Goal: Book appointment/travel/reservation

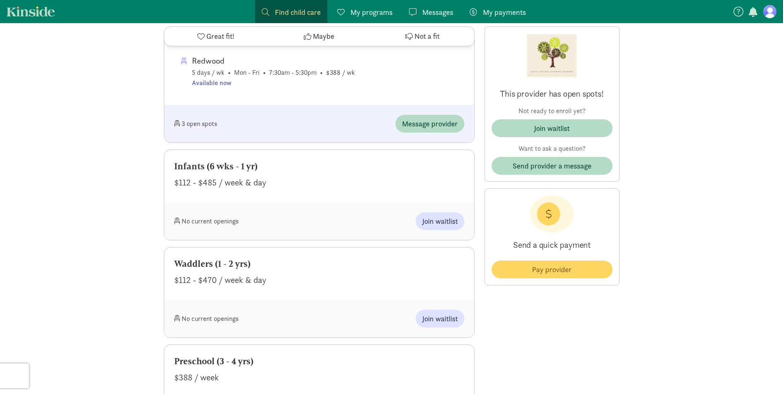
scroll to position [578, 0]
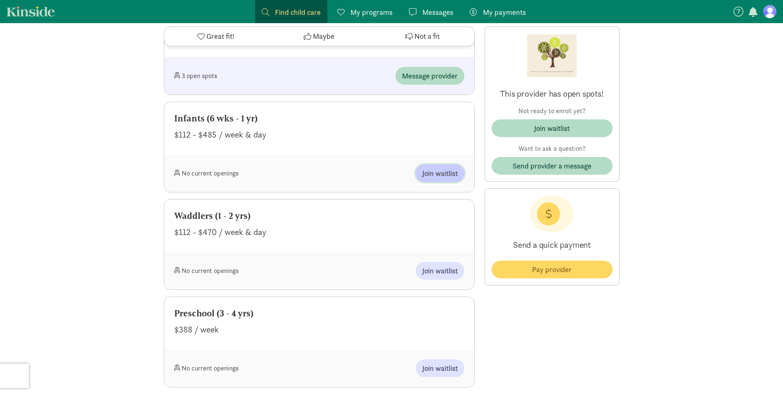
click at [442, 174] on span "Join waitlist" at bounding box center [439, 173] width 35 height 11
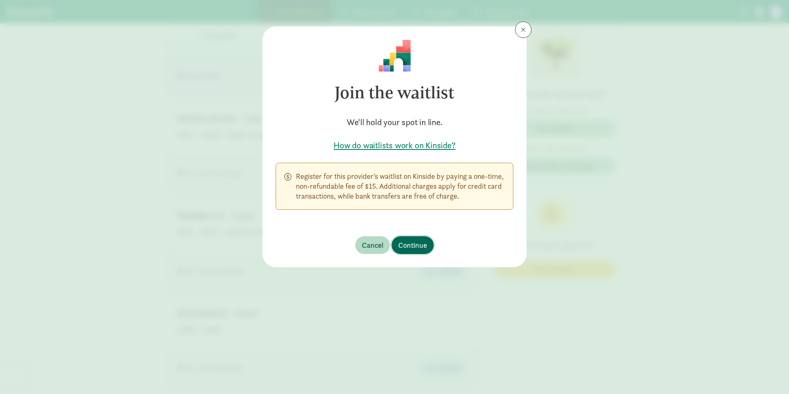
click at [419, 242] on span "Continue" at bounding box center [412, 244] width 29 height 11
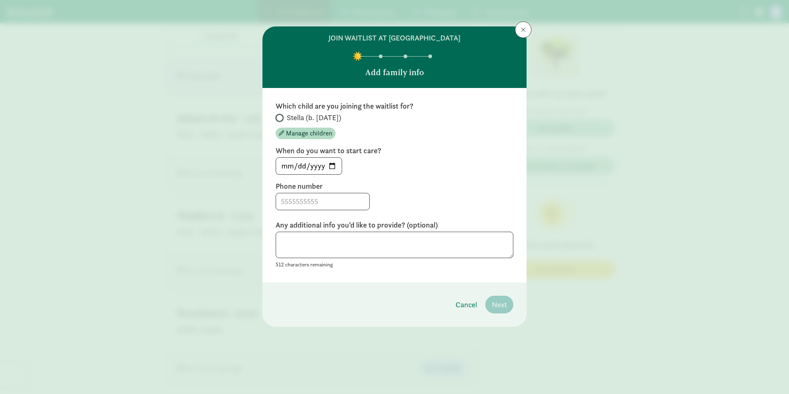
drag, startPoint x: 281, startPoint y: 118, endPoint x: 295, endPoint y: 145, distance: 31.0
click at [281, 118] on label "Stella (b. [DATE])" at bounding box center [395, 118] width 238 height 10
click at [281, 118] on input "Stella (b. [DATE])" at bounding box center [278, 117] width 5 height 5
radio input "true"
click at [299, 200] on input at bounding box center [322, 201] width 93 height 17
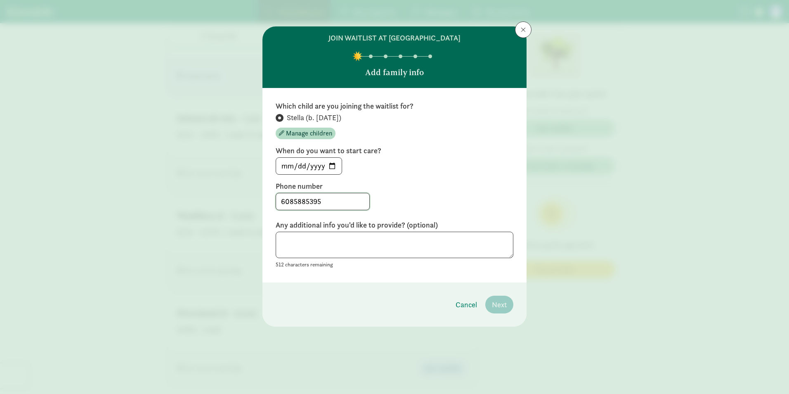
type input "6085885395"
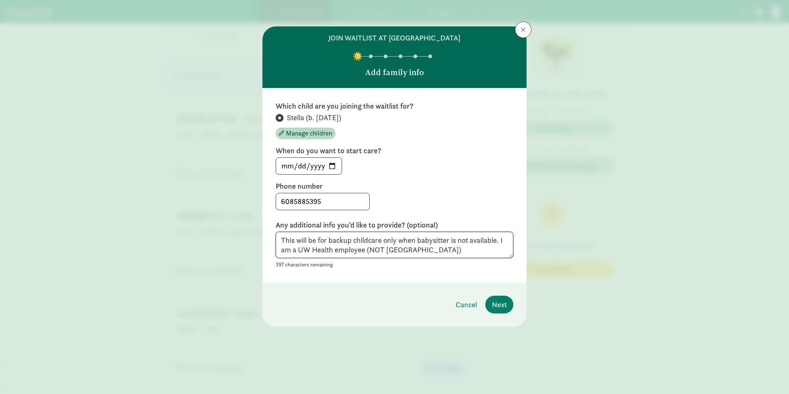
click at [357, 254] on textarea "This will be for backup childcare only when babysitter is not available. I am a…" at bounding box center [395, 244] width 238 height 27
click at [357, 253] on textarea "This will be for backup childcare only when babysitter is not available. I am a…" at bounding box center [395, 244] width 238 height 27
click at [409, 252] on textarea "This will be for backup childcare only when babysitter is not available. I am a…" at bounding box center [395, 244] width 238 height 27
paste textarea "employee"
type textarea "This will be for backup childcare only when babysitter is not available. I am a…"
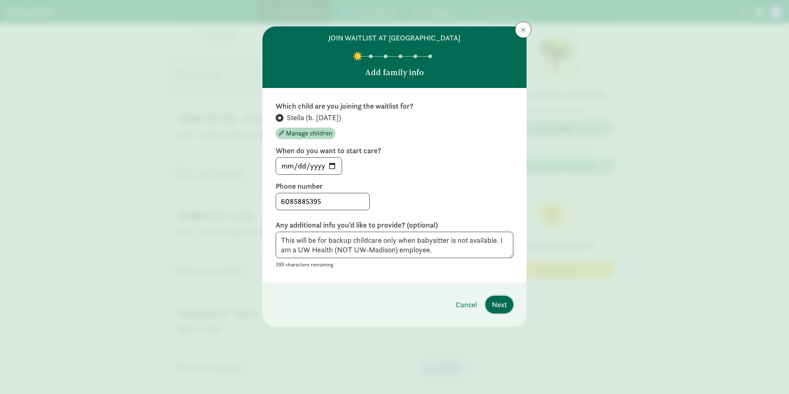
click at [507, 304] on button "Next" at bounding box center [499, 304] width 28 height 18
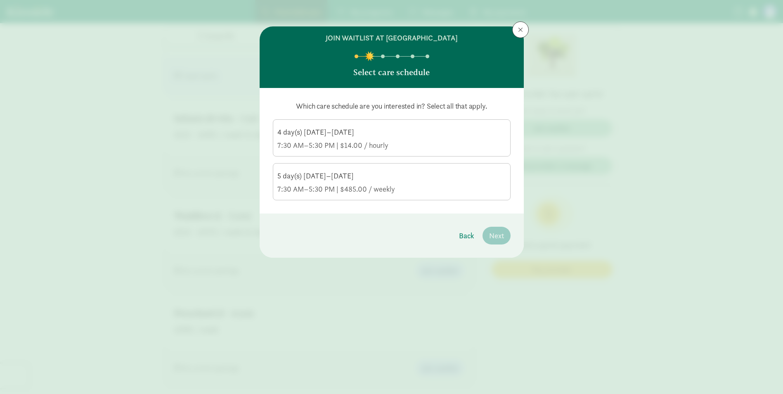
click at [354, 139] on div "4 day(s) [DATE]–[DATE] 7:30 AM–5:30 PM | $14.00 / hourly" at bounding box center [391, 138] width 229 height 23
click at [0, 0] on input "4 day(s) [DATE]–[DATE] 7:30 AM–5:30 PM | $14.00 / hourly" at bounding box center [0, 0] width 0 height 0
click at [500, 236] on span "Next" at bounding box center [496, 235] width 15 height 11
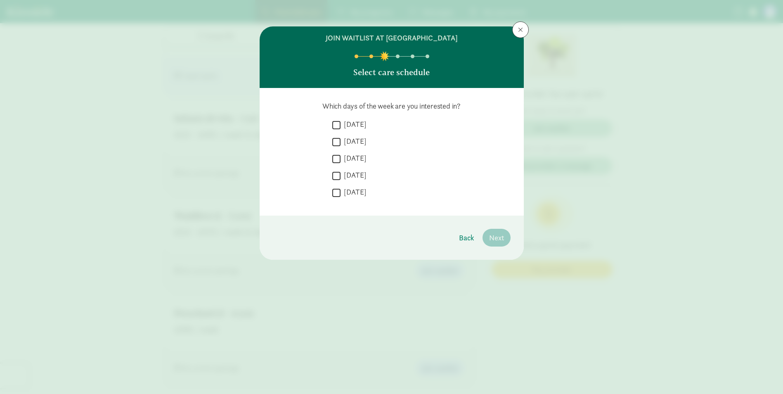
drag, startPoint x: 335, startPoint y: 194, endPoint x: 339, endPoint y: 197, distance: 5.0
click at [335, 194] on input "[DATE]" at bounding box center [336, 192] width 8 height 11
checkbox input "true"
click at [497, 237] on span "Next" at bounding box center [496, 237] width 15 height 11
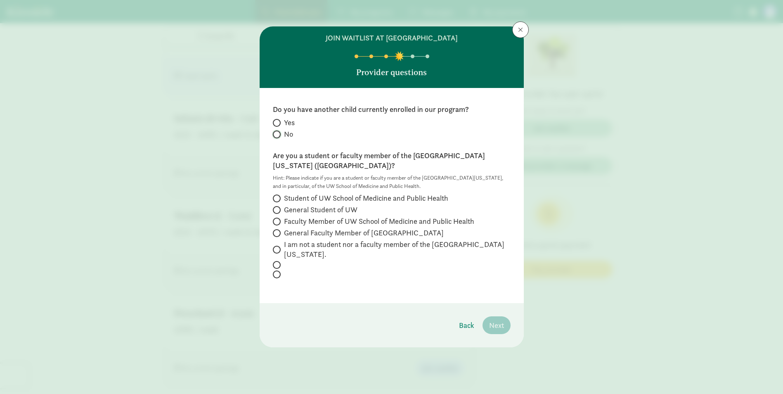
click at [277, 135] on input "No" at bounding box center [275, 134] width 5 height 5
radio input "true"
click at [279, 246] on span at bounding box center [277, 250] width 8 height 8
click at [278, 247] on input "I am not a student nor a faculty member of the [GEOGRAPHIC_DATA][US_STATE]." at bounding box center [275, 249] width 5 height 5
radio input "true"
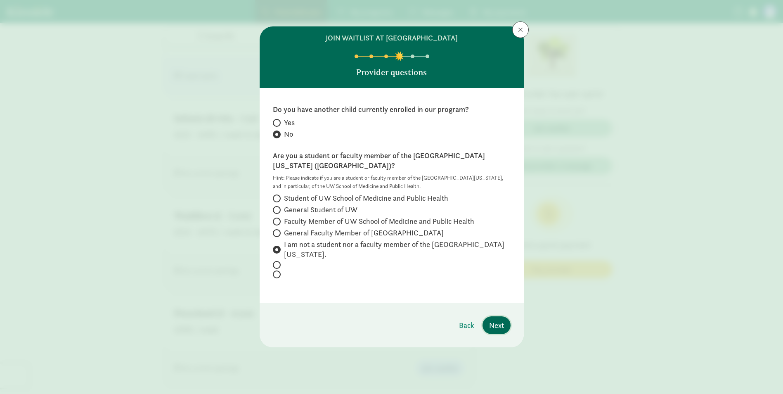
click at [497, 319] on span "Next" at bounding box center [496, 324] width 15 height 11
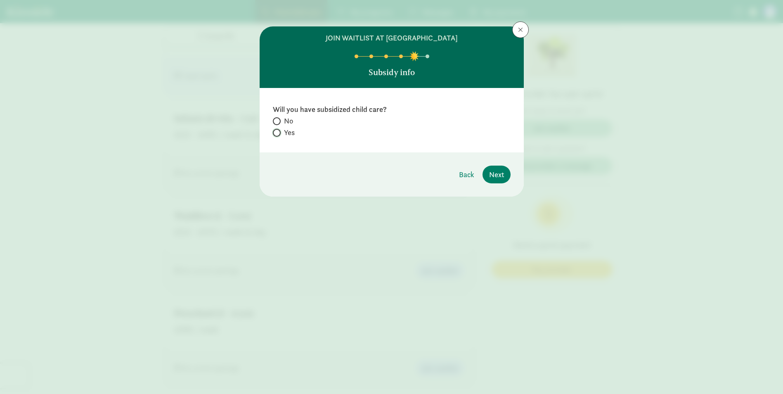
click at [275, 133] on input "Yes" at bounding box center [275, 132] width 5 height 5
radio input "true"
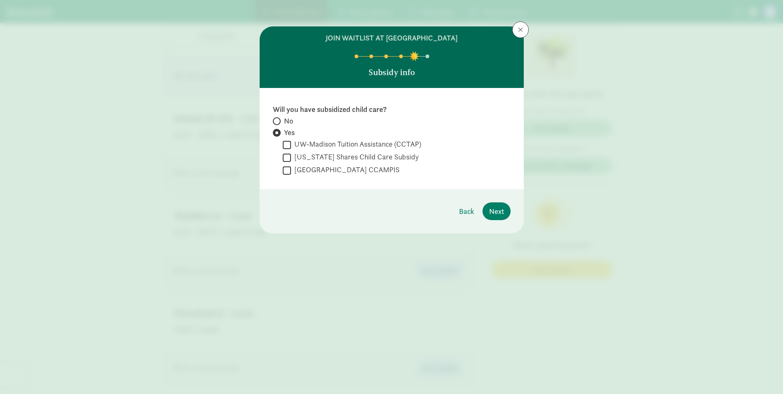
click at [276, 118] on span at bounding box center [277, 121] width 8 height 8
click at [276, 118] on input "No" at bounding box center [275, 120] width 5 height 5
radio input "true"
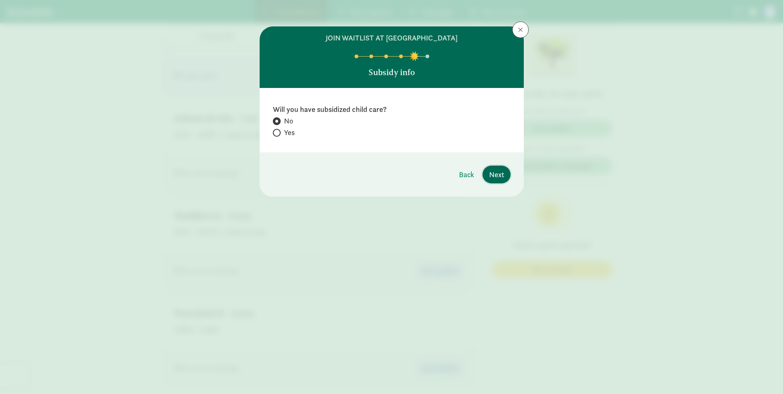
click at [498, 177] on span "Next" at bounding box center [496, 174] width 15 height 11
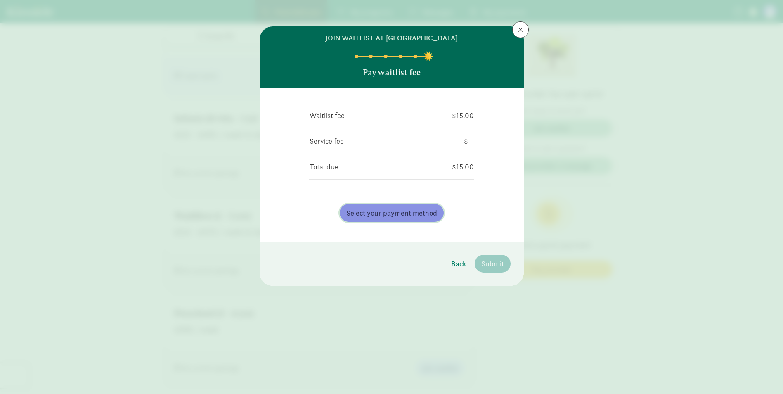
click at [416, 212] on span "Select your payment method" at bounding box center [391, 212] width 91 height 11
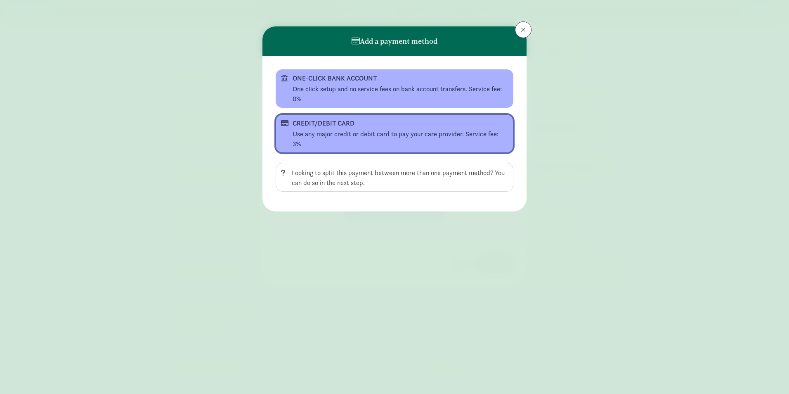
click at [341, 129] on button "CREDIT/DEBIT CARD Use any major credit or debit card to pay your care provider.…" at bounding box center [395, 133] width 238 height 38
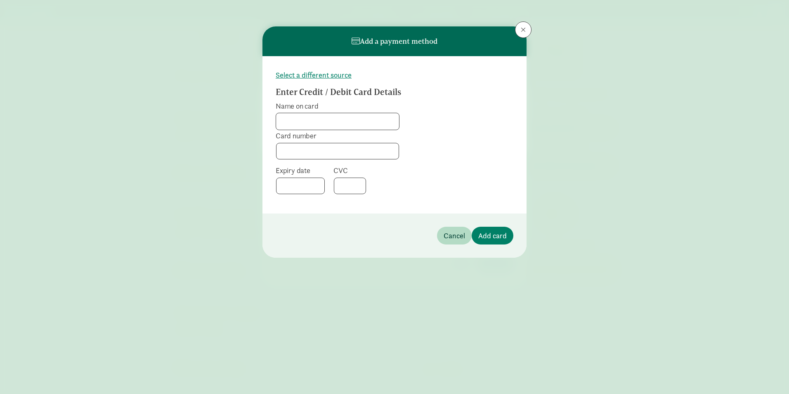
click at [352, 126] on input "Name on card" at bounding box center [337, 121] width 123 height 17
type input "[PERSON_NAME]"
click at [281, 189] on div at bounding box center [300, 185] width 49 height 17
click at [361, 187] on div at bounding box center [350, 185] width 32 height 17
click at [496, 232] on span "Add card" at bounding box center [492, 235] width 28 height 11
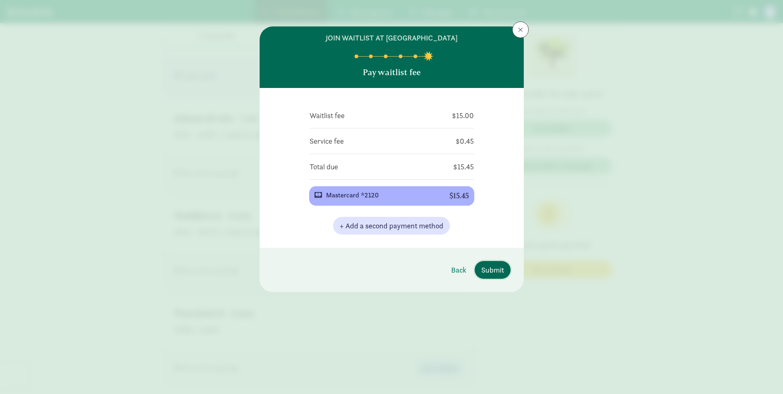
click at [493, 270] on span "Submit" at bounding box center [492, 269] width 23 height 11
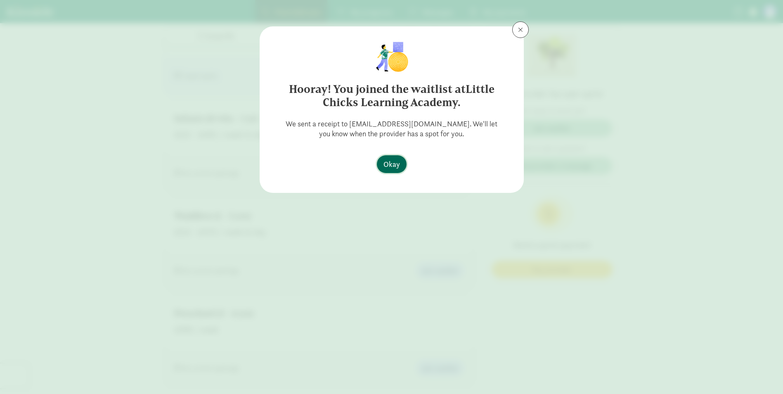
click at [394, 166] on span "Okay" at bounding box center [391, 163] width 17 height 11
